Goal: Information Seeking & Learning: Find specific fact

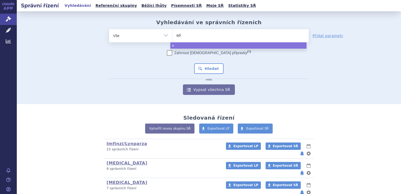
type input "adem"
type input "adempa"
type input "adempas"
select select "adempas"
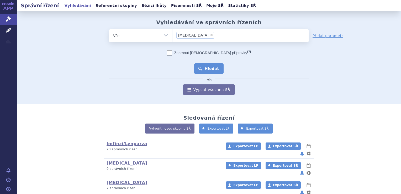
click at [207, 70] on button "Hledat" at bounding box center [209, 68] width 30 height 10
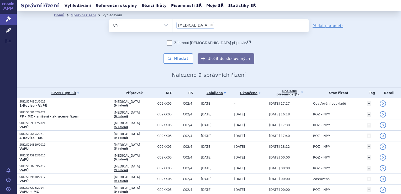
click at [201, 102] on span "[DATE]" at bounding box center [206, 104] width 11 height 4
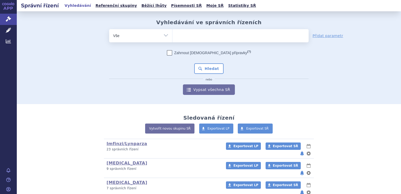
click at [196, 31] on ul at bounding box center [240, 34] width 136 height 11
click at [172, 31] on select at bounding box center [172, 35] width 0 height 13
type input "wi"
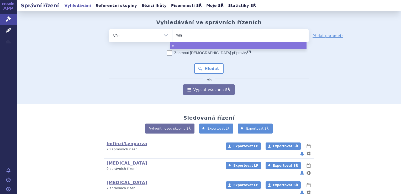
type input "winr"
type input "winrev"
type input "winrevair"
select select "winrevair"
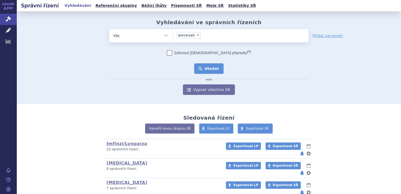
click at [196, 64] on button "Hledat" at bounding box center [209, 68] width 30 height 10
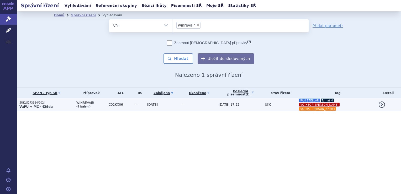
click at [168, 107] on td "[DATE]" at bounding box center [162, 104] width 35 height 13
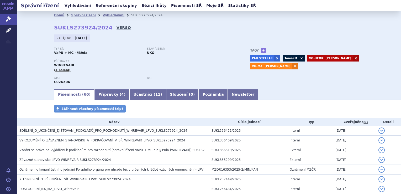
click at [116, 30] on link "VERSO" at bounding box center [123, 27] width 14 height 5
